Goal: Contribute content: Contribute content

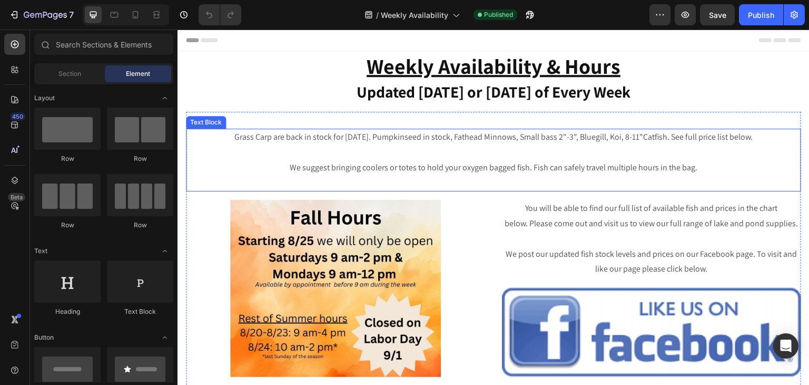
click at [272, 139] on p "Grass Carp are back in stock for [DATE]. Pumpkinseed in stock, Fathead Minnows,…" at bounding box center [493, 137] width 613 height 15
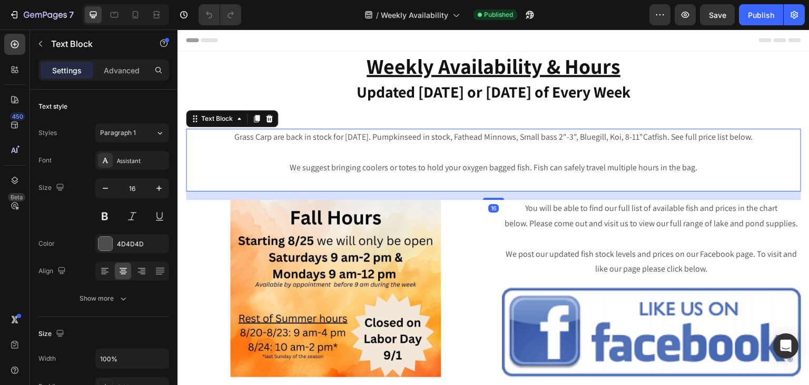
click at [272, 139] on p "Grass Carp are back in stock for [DATE]. Pumpkinseed in stock, Fathead Minnows,…" at bounding box center [493, 137] width 613 height 15
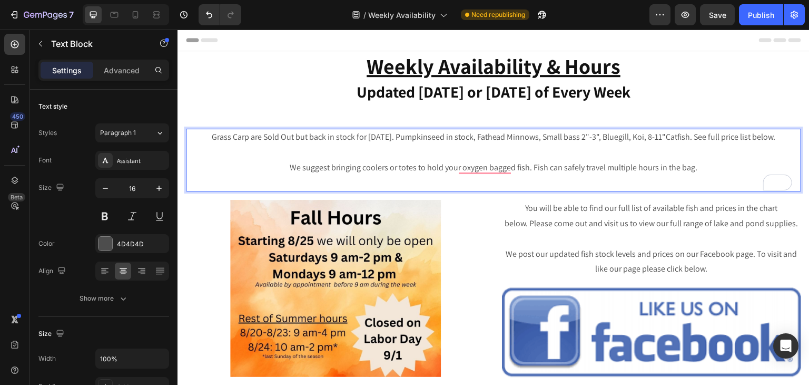
click at [545, 138] on p "Grass Carp are Sold Out but back in stock for [DATE]. Pumpkinseed in stock, Fat…" at bounding box center [493, 137] width 613 height 15
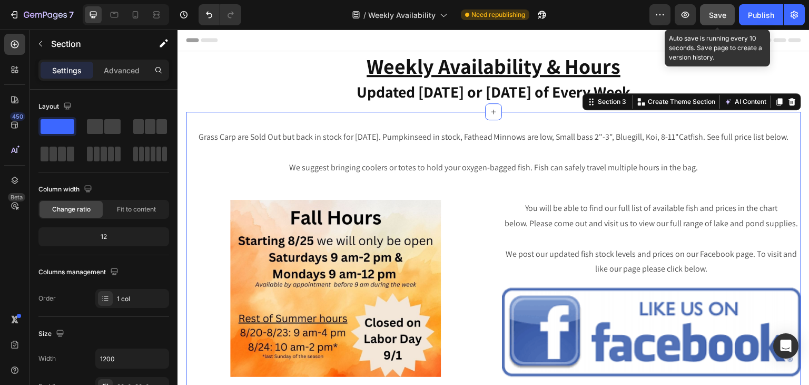
click at [713, 15] on span "Save" at bounding box center [717, 15] width 17 height 9
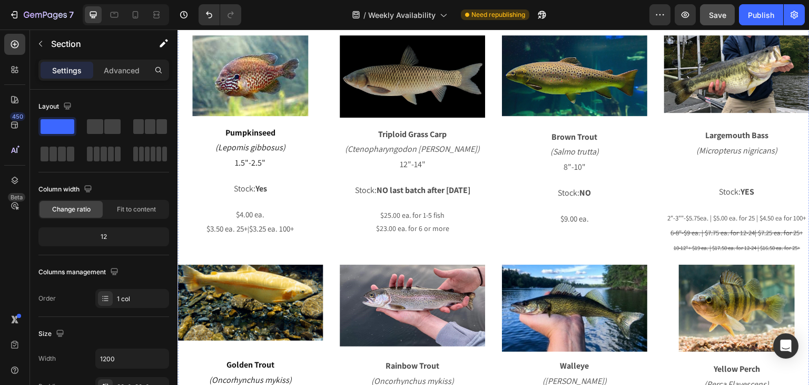
scroll to position [790, 0]
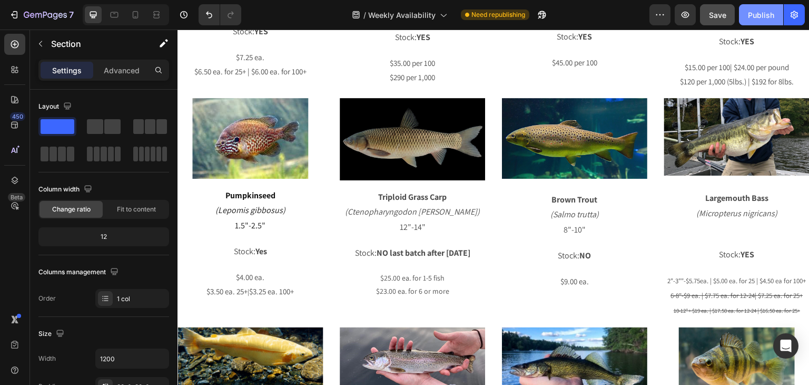
click at [767, 17] on div "Publish" at bounding box center [761, 14] width 26 height 11
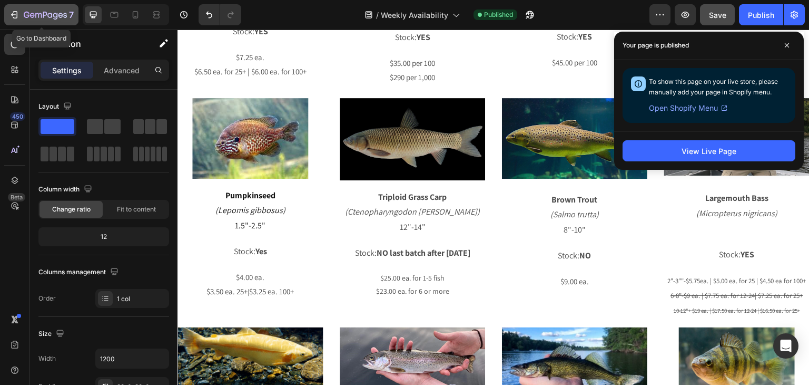
click at [14, 16] on icon "button" at bounding box center [14, 14] width 11 height 11
